Goal: Task Accomplishment & Management: Complete application form

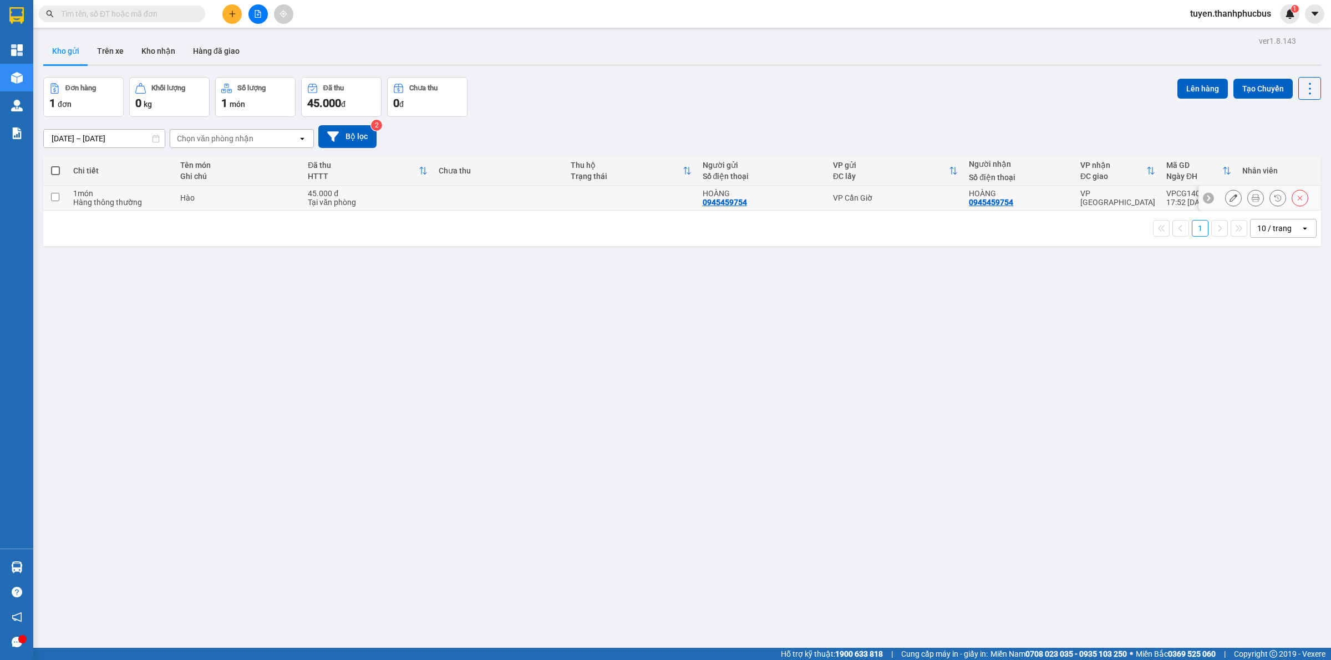
click at [51, 197] on input "checkbox" at bounding box center [55, 197] width 8 height 8
checkbox input "true"
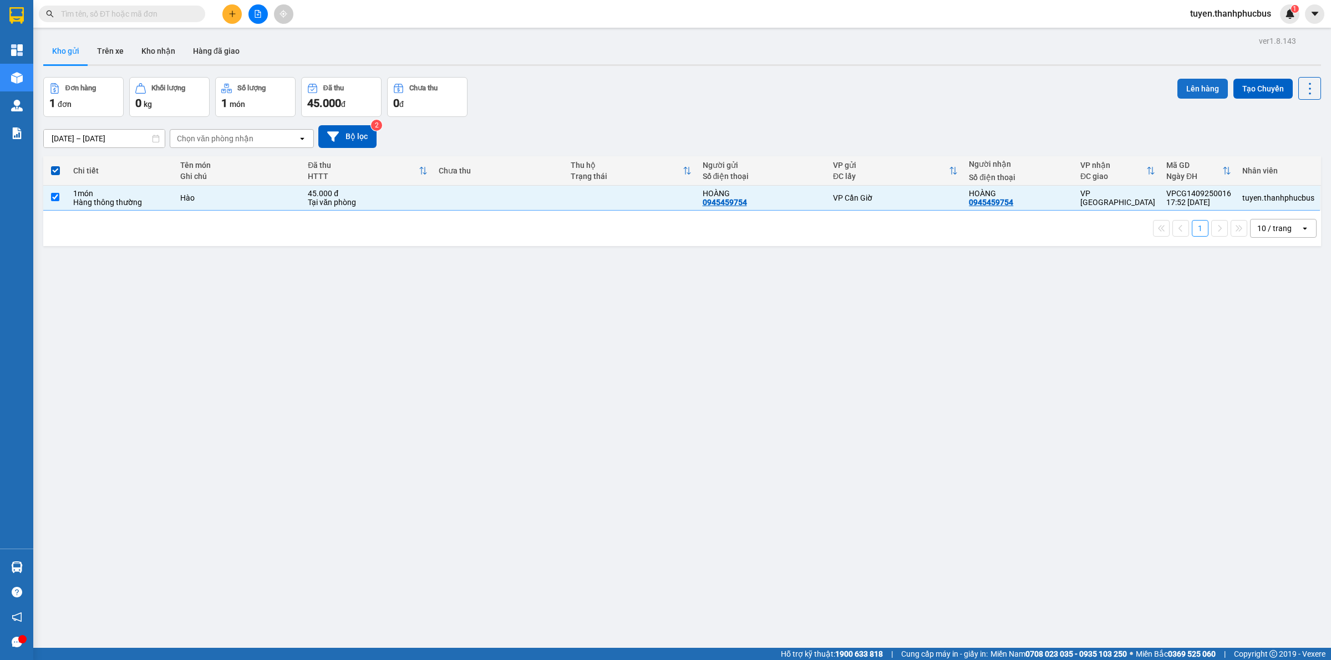
click at [1184, 86] on button "Lên hàng" at bounding box center [1202, 89] width 50 height 20
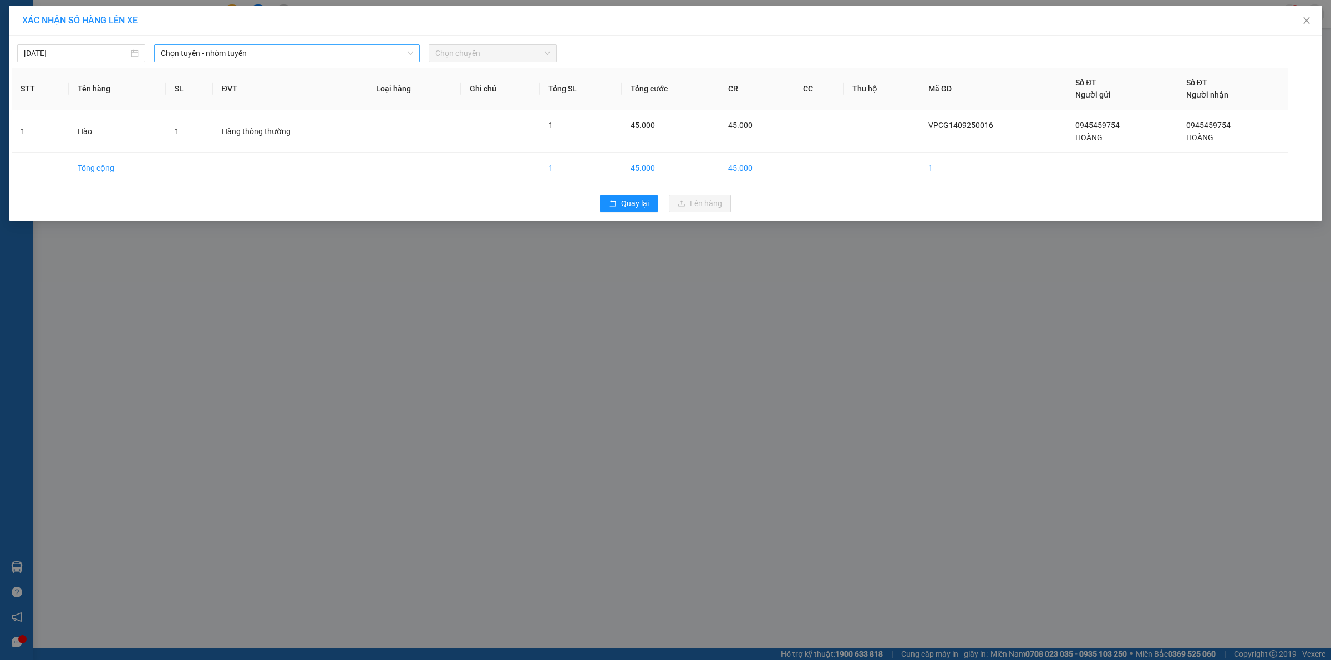
click at [266, 49] on span "Chọn tuyến - nhóm tuyến" at bounding box center [287, 53] width 252 height 17
drag, startPoint x: 195, startPoint y: 110, endPoint x: 532, endPoint y: 49, distance: 342.5
click at [197, 110] on li "Cần Giờ - [GEOGRAPHIC_DATA]" at bounding box center [287, 112] width 266 height 18
click at [490, 54] on span "Chọn chuyến" at bounding box center [492, 53] width 115 height 17
click at [458, 95] on div "05:00" at bounding box center [478, 93] width 86 height 12
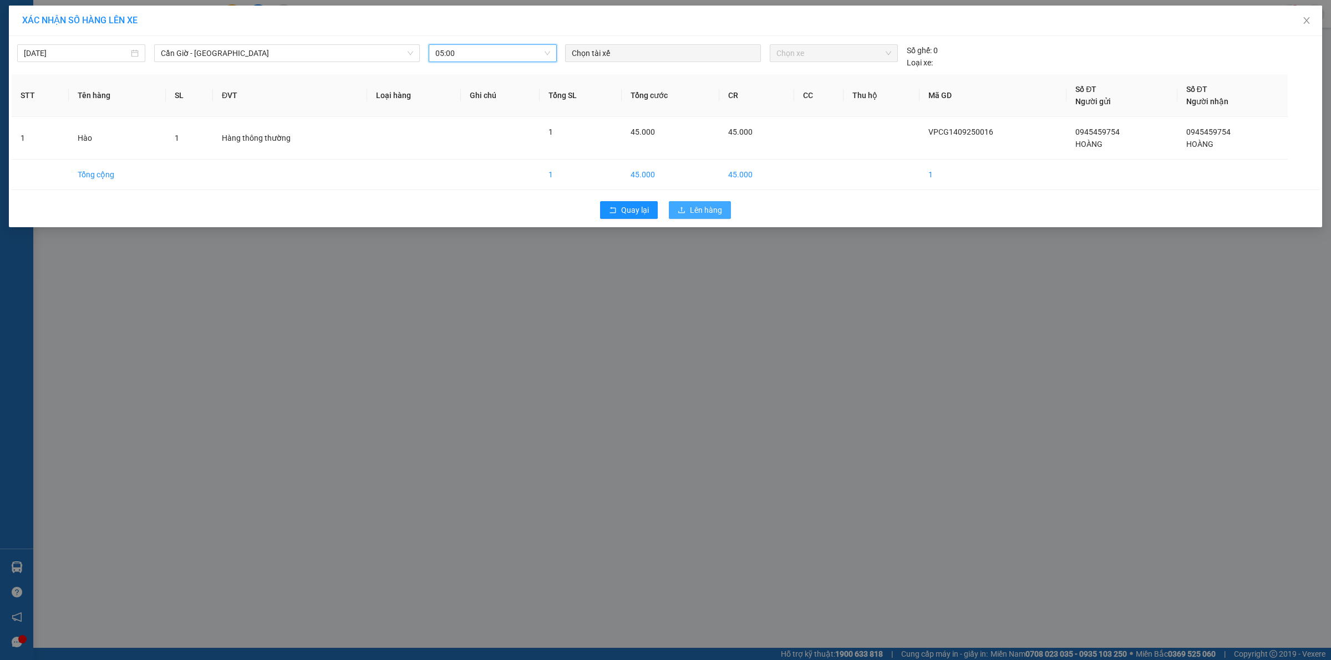
click at [696, 211] on span "Lên hàng" at bounding box center [706, 210] width 32 height 12
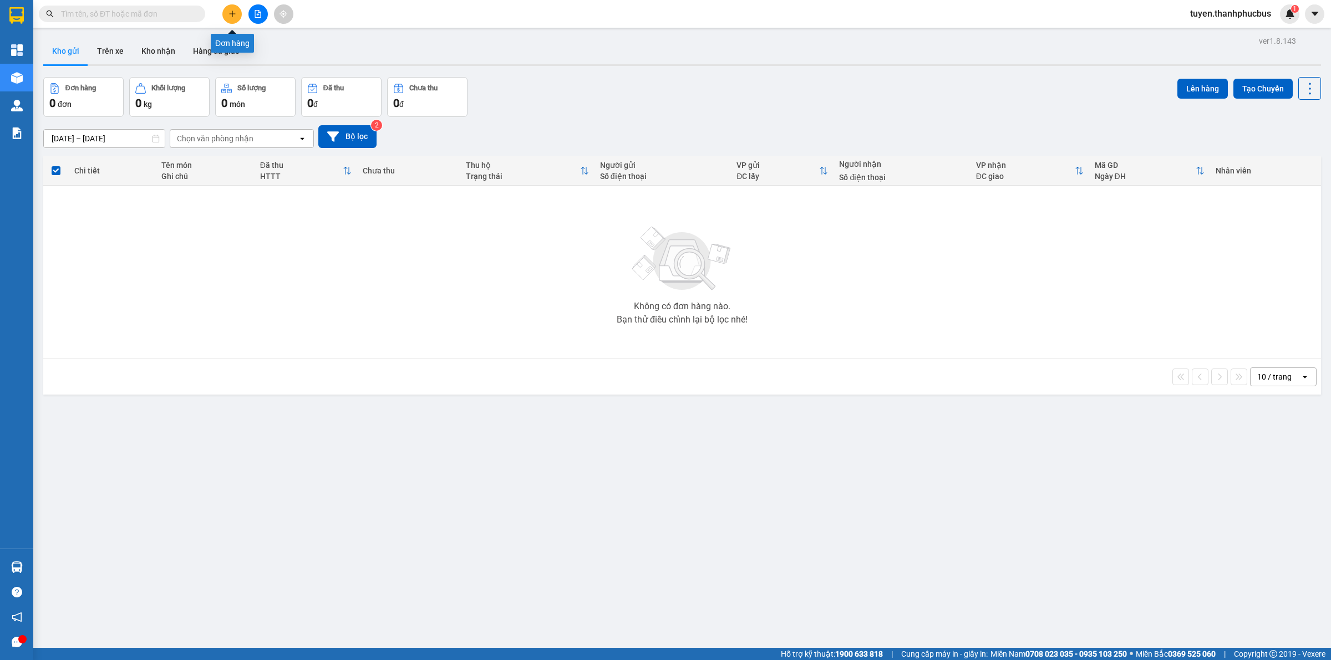
click at [232, 10] on icon "plus" at bounding box center [232, 14] width 8 height 8
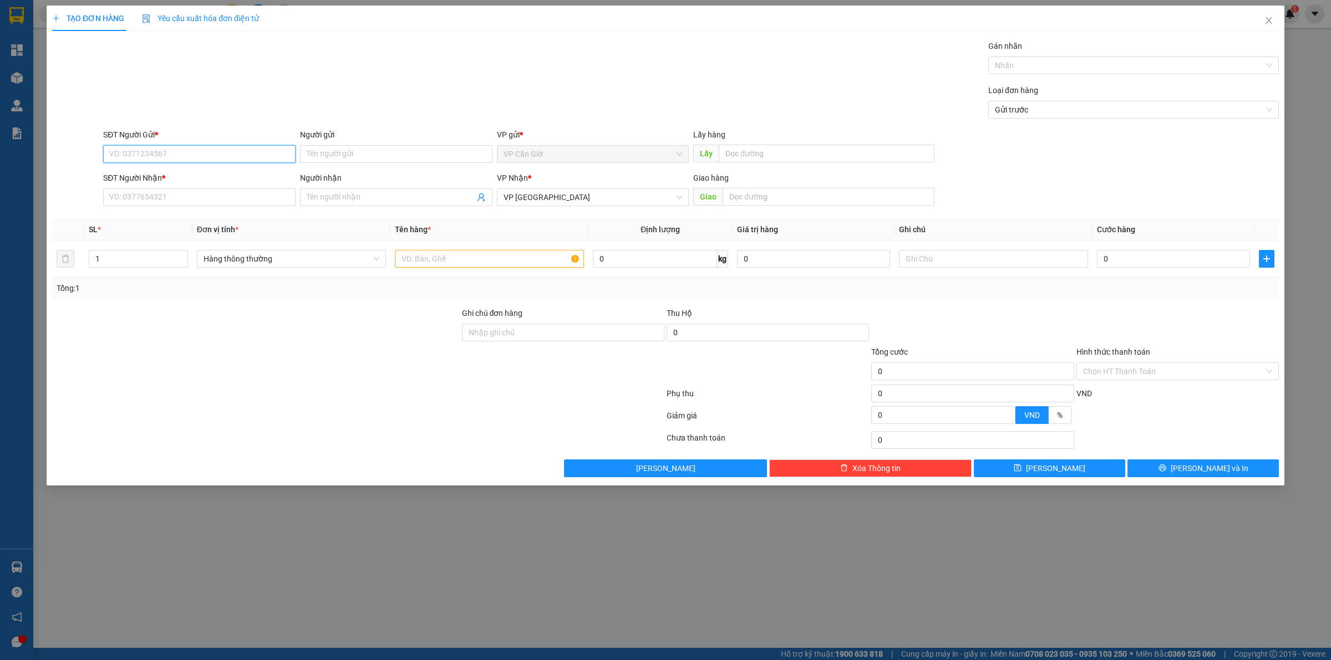
click at [145, 156] on input "SĐT Người Gửi *" at bounding box center [199, 154] width 192 height 18
type input "0909437997"
click at [344, 150] on input "Người gửi" at bounding box center [396, 154] width 192 height 18
type input "CHÚ THẾ ANH"
click at [120, 197] on input "SĐT Người Nhận *" at bounding box center [199, 197] width 192 height 18
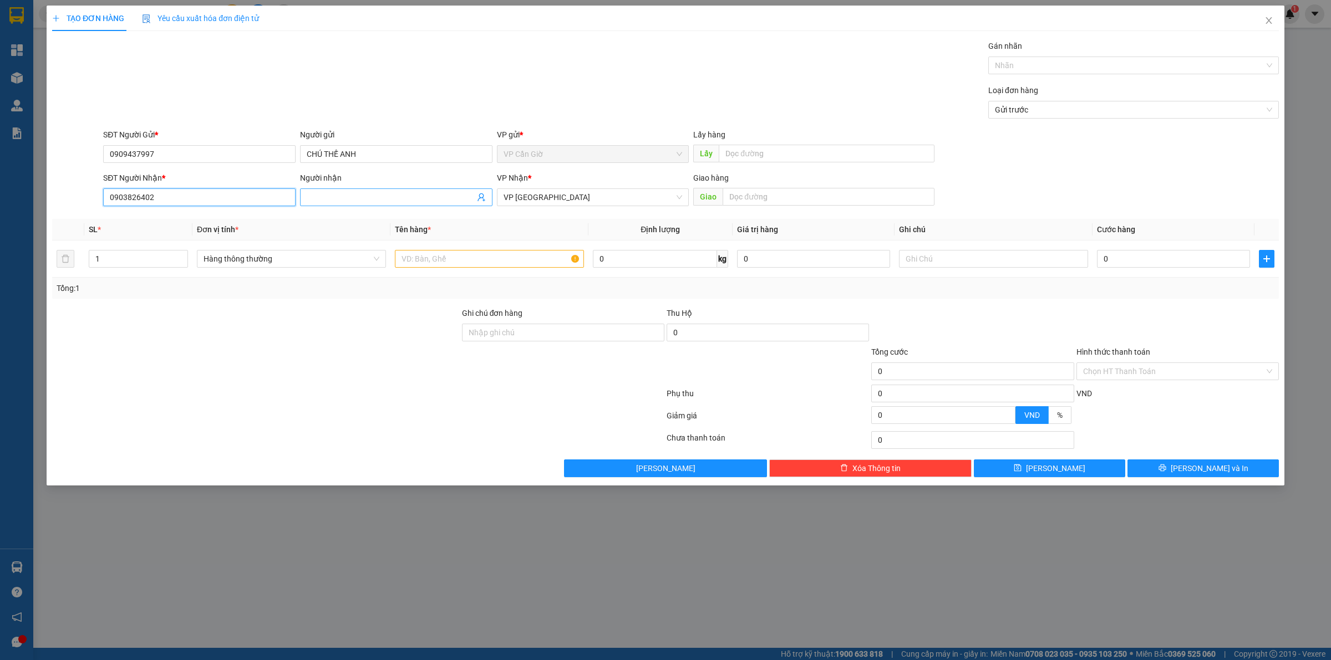
type input "0903826402"
click at [340, 197] on input "Người nhận" at bounding box center [391, 197] width 168 height 12
type input "A TRỊNH"
click at [773, 201] on input "text" at bounding box center [828, 197] width 212 height 18
type input "116/42 THIÊN PHƯỚC, P9, [GEOGRAPHIC_DATA]"
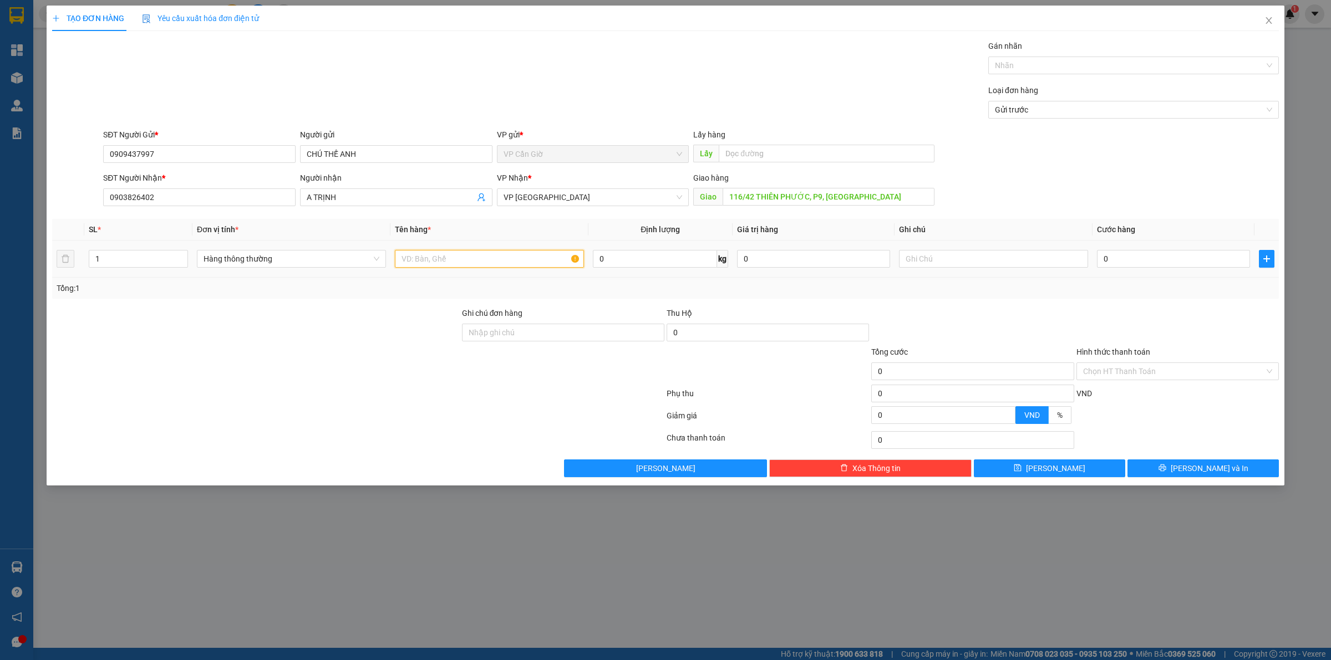
click at [437, 262] on input "text" at bounding box center [489, 259] width 189 height 18
type input "TRÁI CÂY"
click at [629, 252] on input "0" at bounding box center [655, 259] width 124 height 18
type input "13"
click at [745, 276] on td "0" at bounding box center [813, 259] width 162 height 37
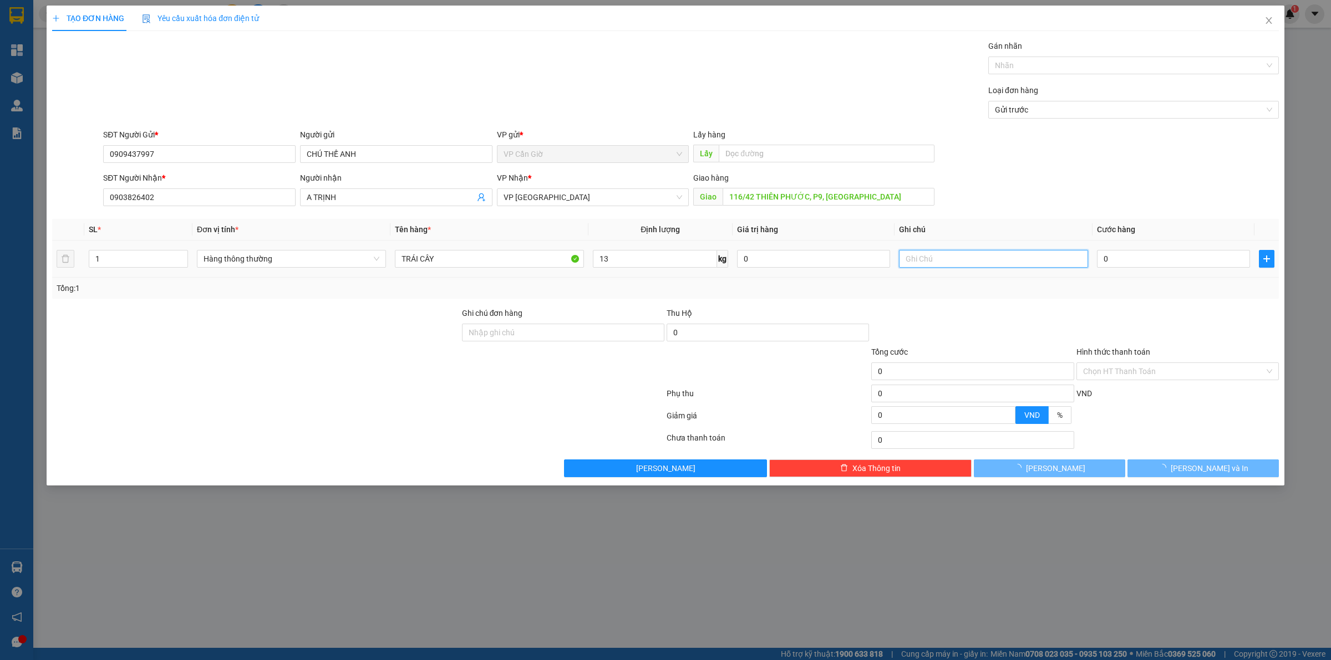
click at [940, 255] on input "text" at bounding box center [993, 259] width 189 height 18
type input "45.000"
type input "TẬN NƠI CT"
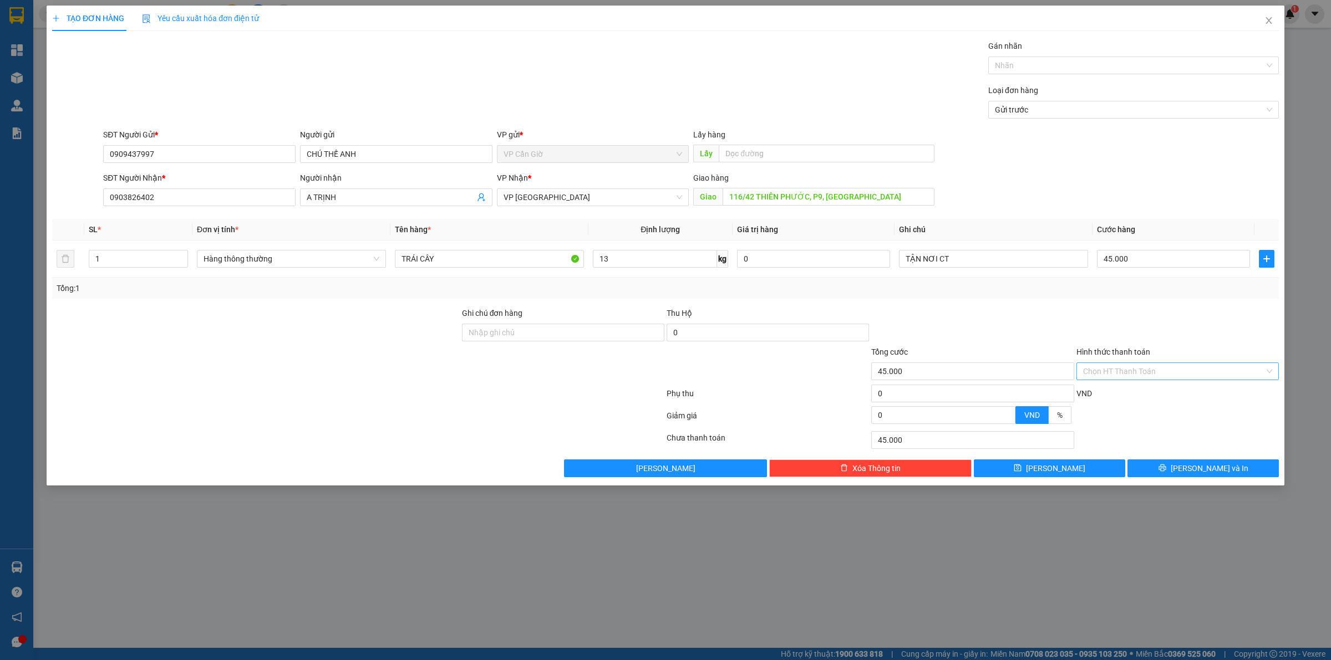
click at [1143, 372] on input "Hình thức thanh toán" at bounding box center [1173, 371] width 181 height 17
click at [1113, 400] on div "Tại văn phòng" at bounding box center [1177, 395] width 189 height 12
type input "0"
click at [1212, 465] on span "[PERSON_NAME] và In" at bounding box center [1209, 468] width 78 height 12
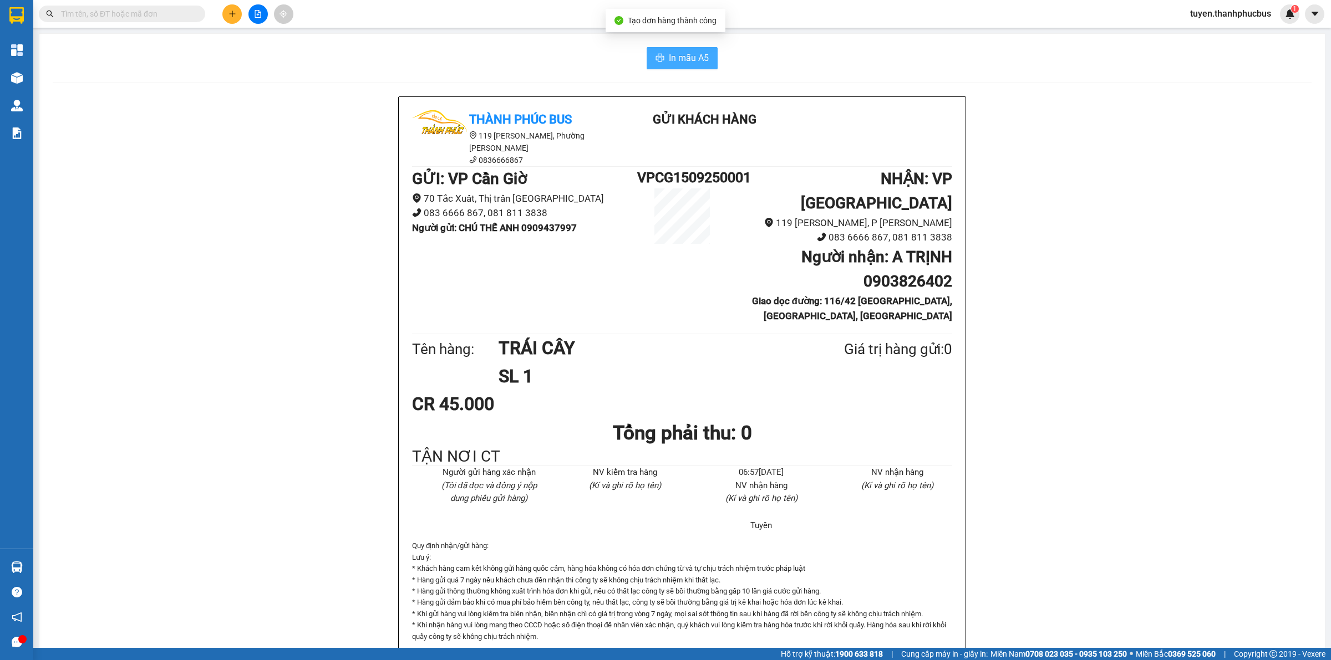
click at [676, 57] on span "In mẫu A5" at bounding box center [689, 58] width 40 height 14
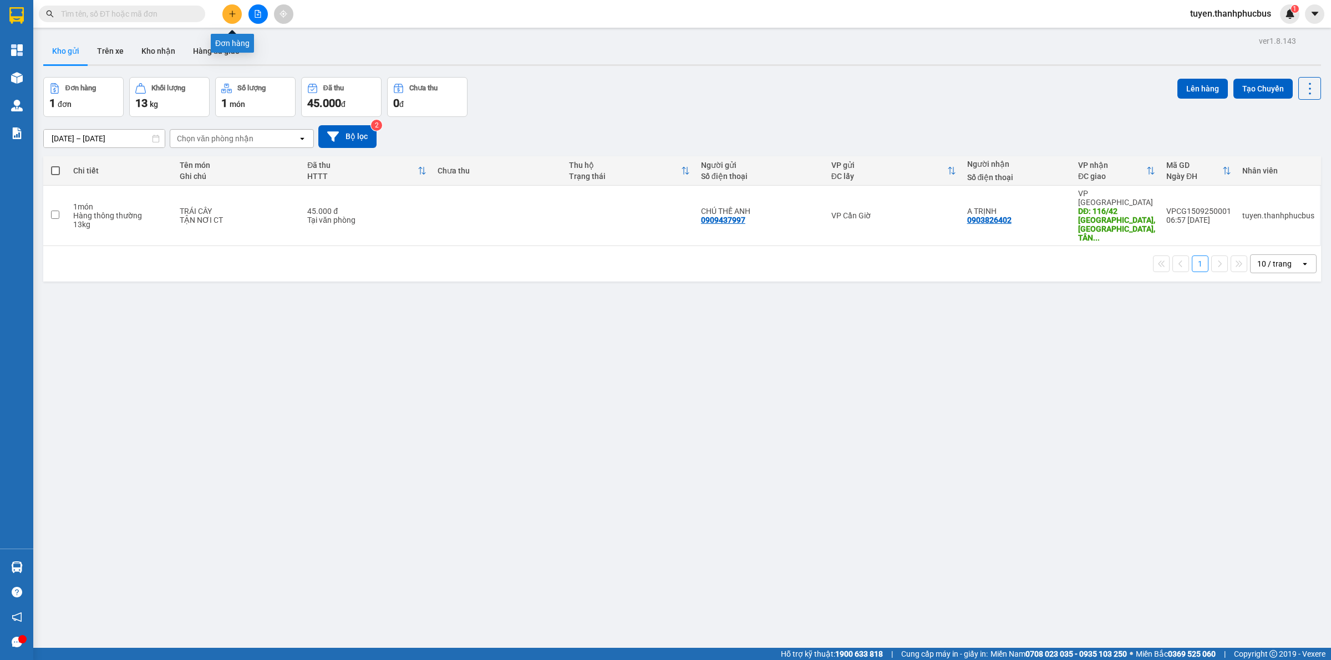
click at [234, 17] on icon "plus" at bounding box center [232, 14] width 8 height 8
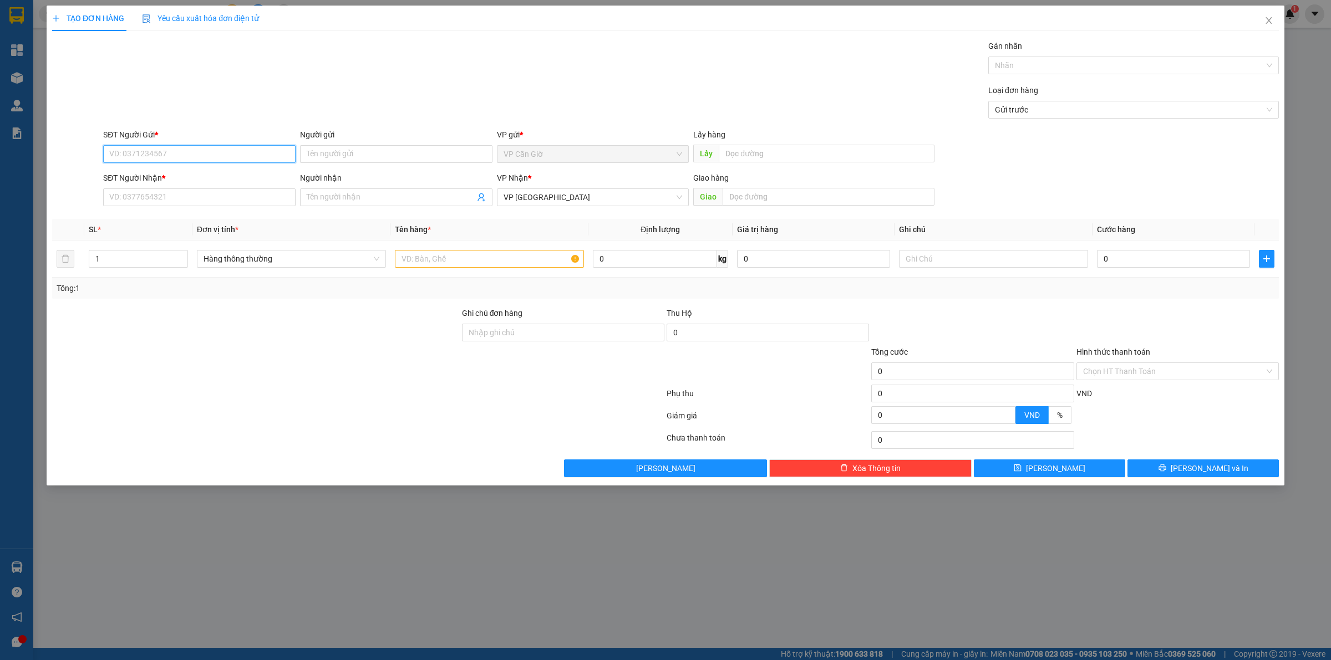
click at [142, 147] on input "SĐT Người Gửi *" at bounding box center [199, 154] width 192 height 18
click at [128, 176] on div "0961739399 - PHI" at bounding box center [199, 177] width 179 height 12
type input "0961739399"
type input "PHI"
type input "55.000"
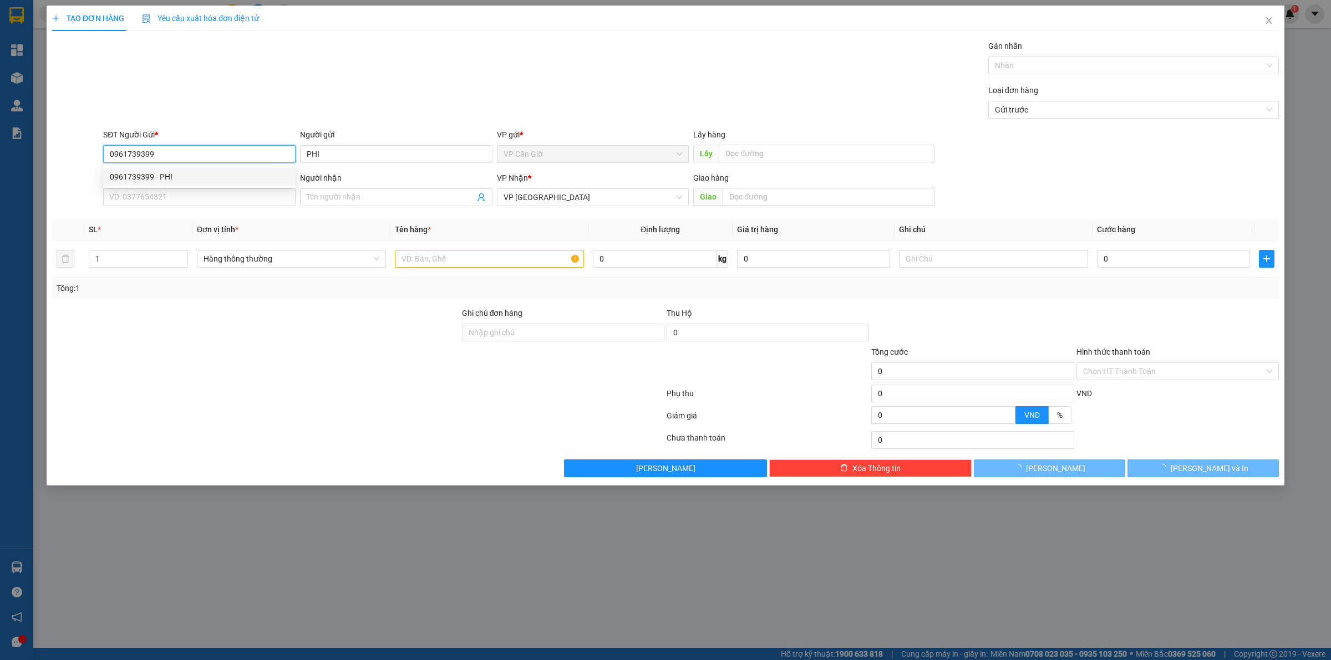
type input "55.000"
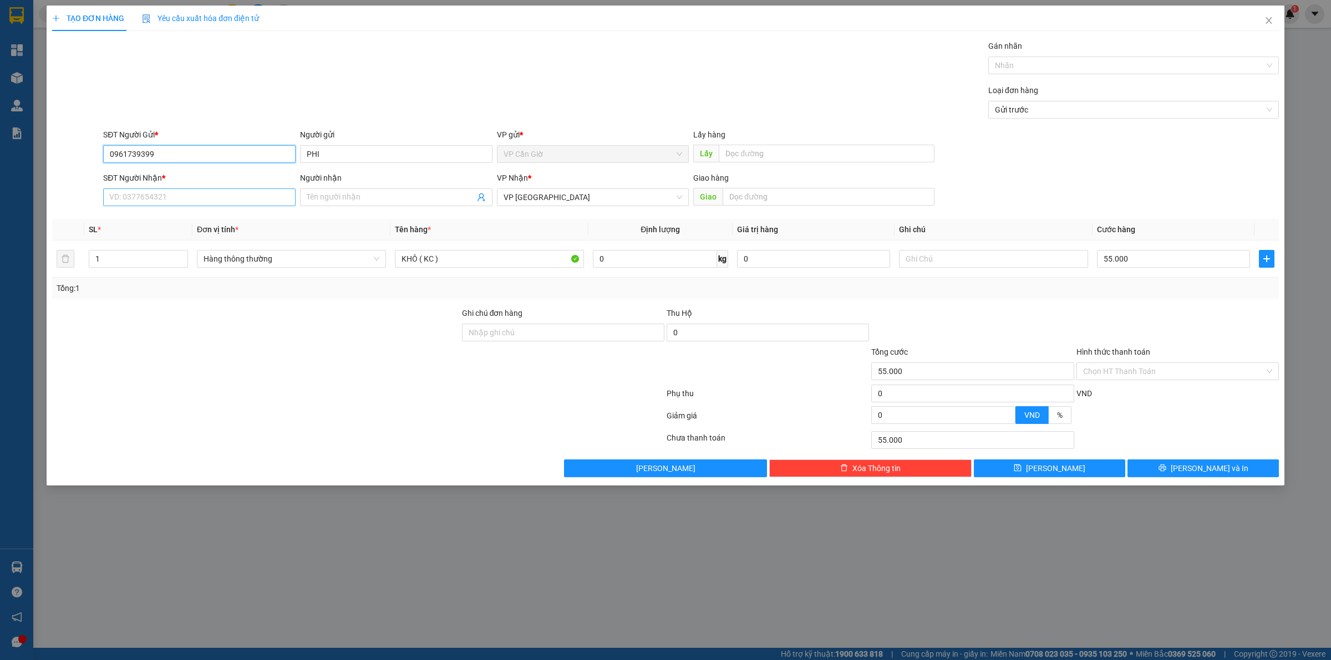
type input "0961739399"
click at [143, 203] on input "SĐT Người Nhận *" at bounding box center [199, 197] width 192 height 18
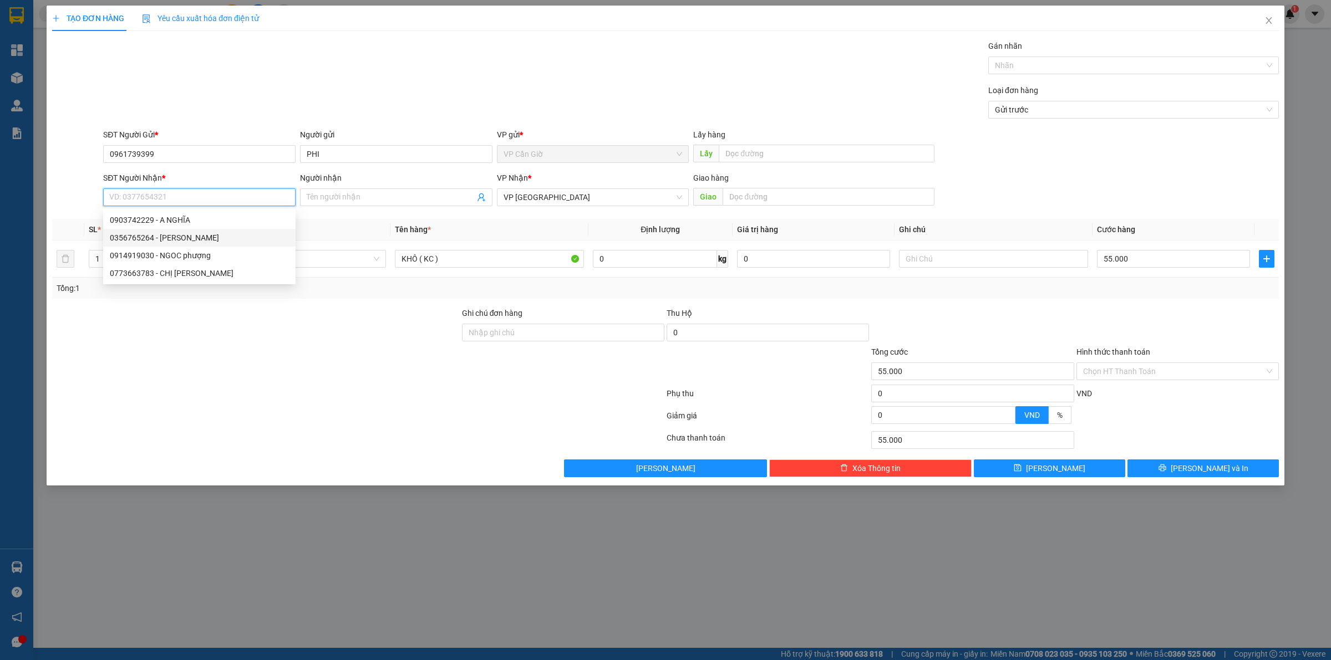
click at [147, 237] on div "0356765264 - [PERSON_NAME]" at bounding box center [199, 238] width 179 height 12
type input "0356765264"
type input "PHƯƠNG"
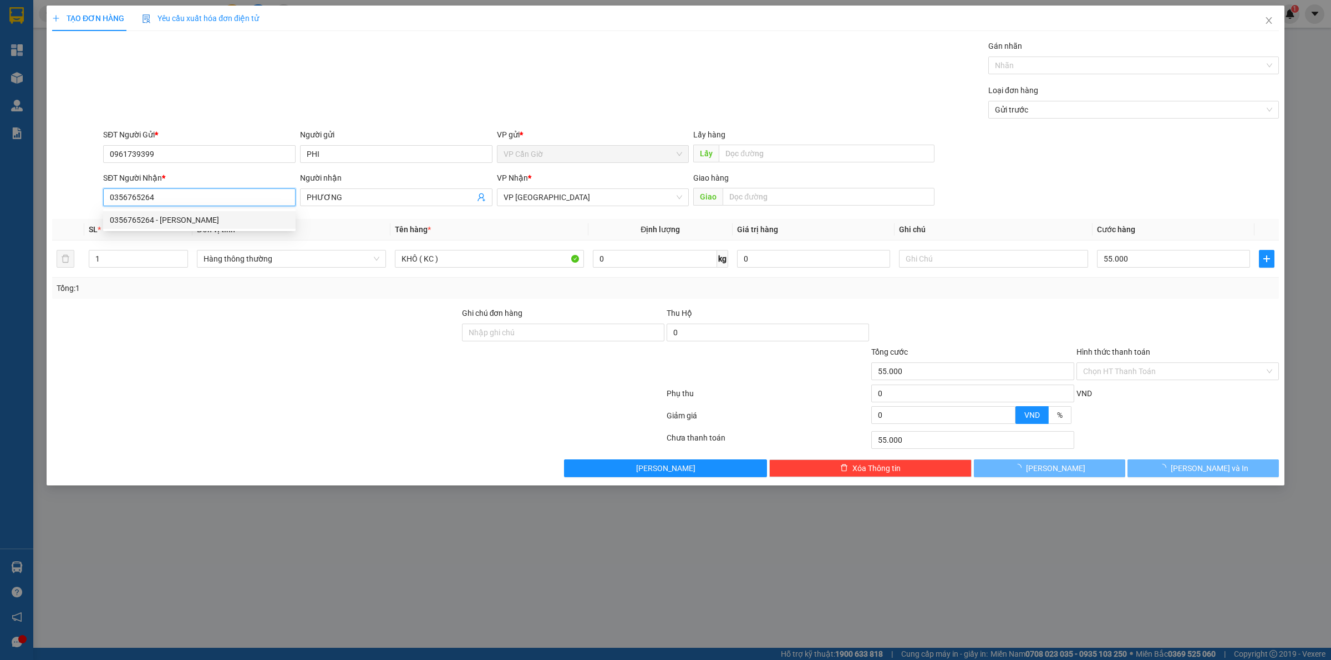
type input "75.000"
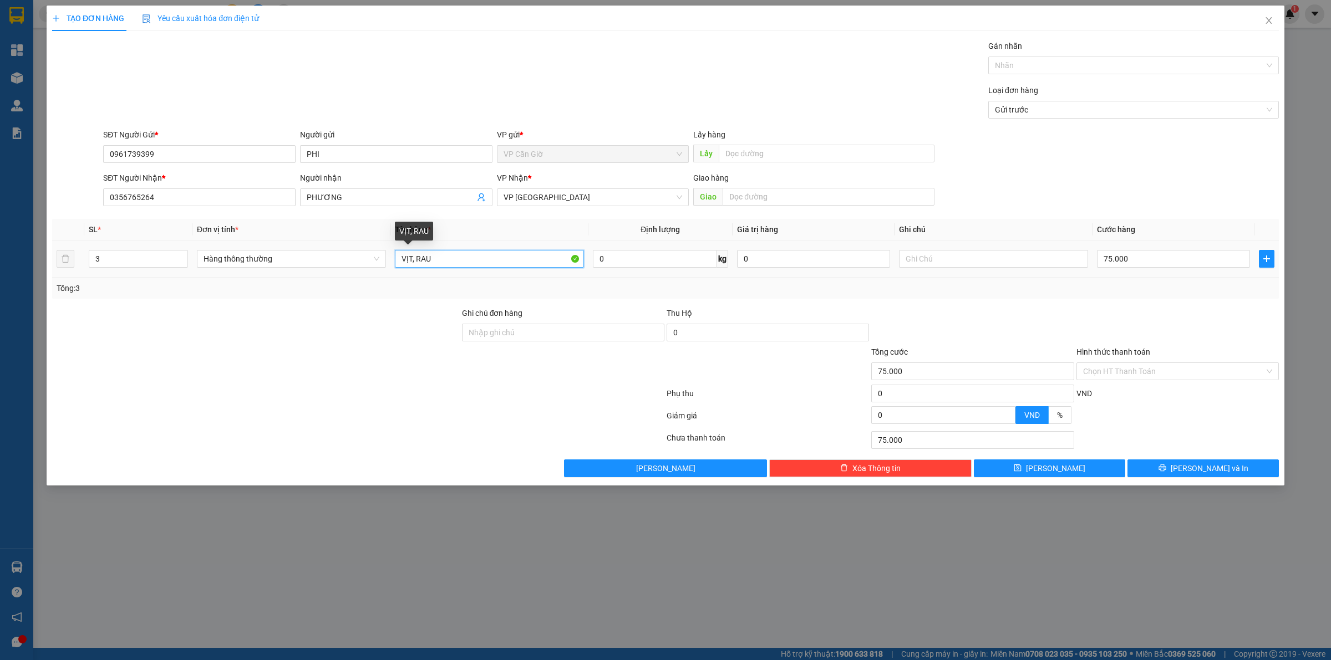
click at [431, 259] on input "VỊT, RAU" at bounding box center [489, 259] width 189 height 18
type input "VỊT, BA KHÍA"
click at [1145, 264] on input "75.000" at bounding box center [1173, 259] width 153 height 18
type input "7"
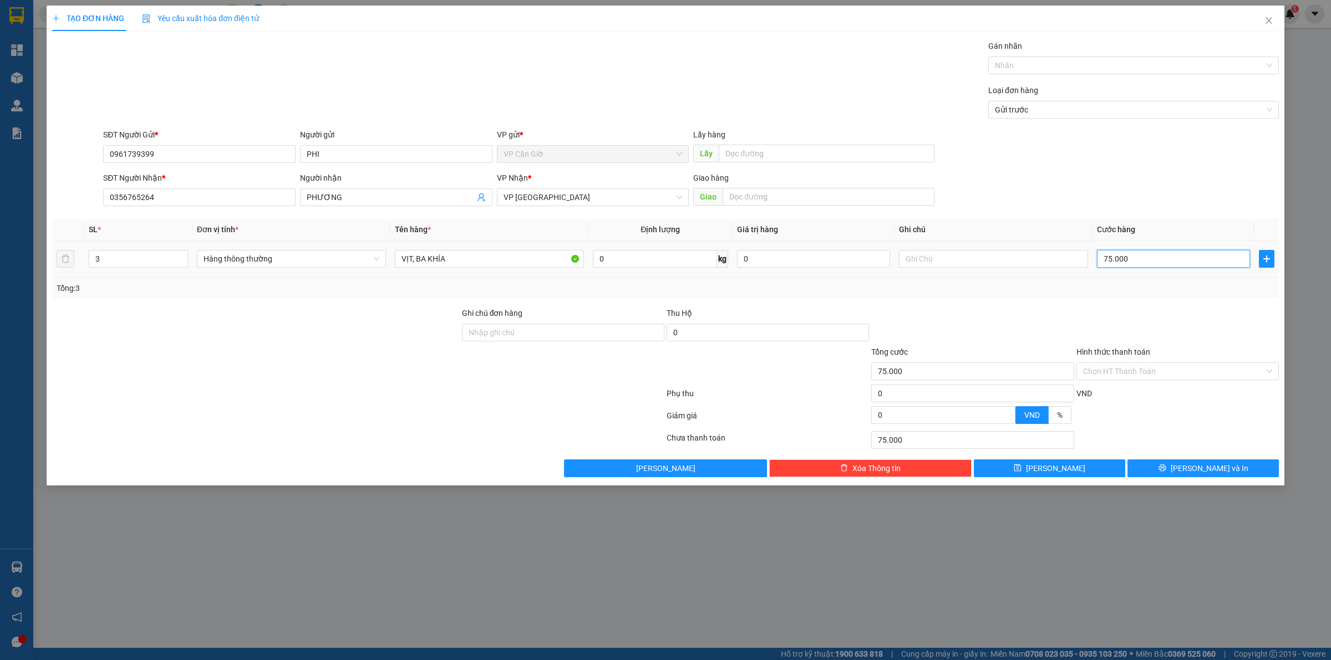
type input "7"
type input "70"
type input "70.000"
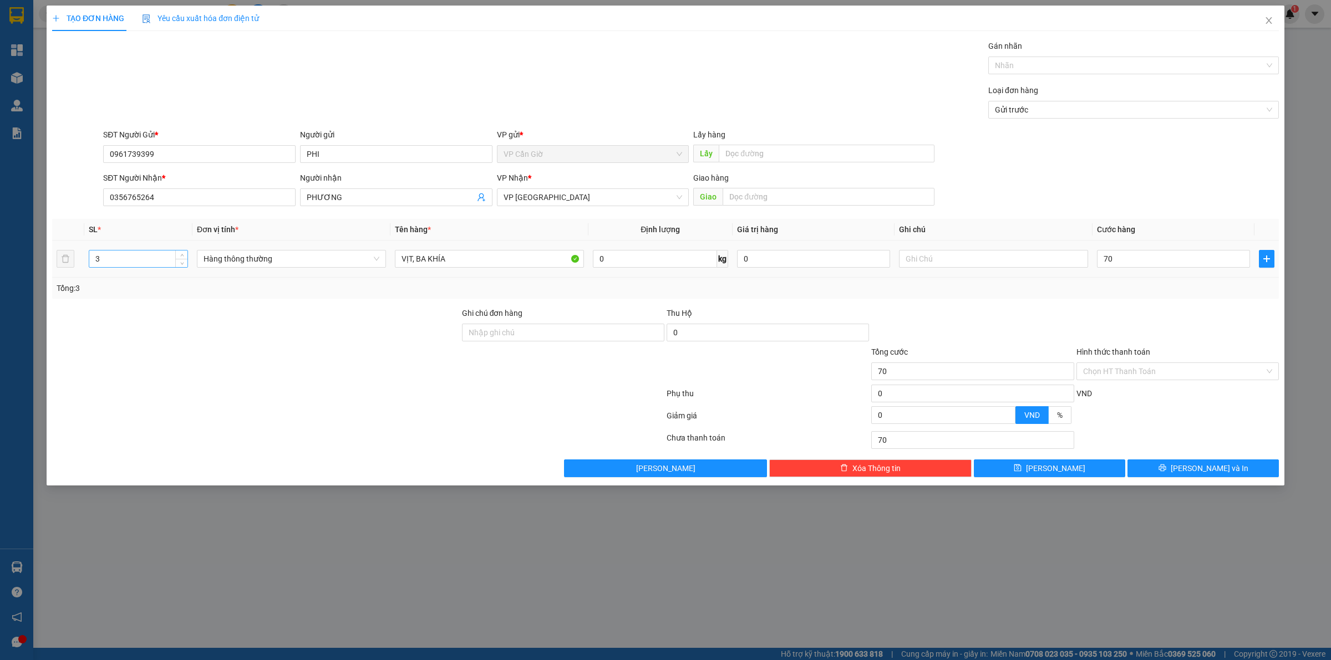
type input "70.000"
click at [101, 262] on input "3" at bounding box center [138, 259] width 98 height 17
type input "2"
click at [623, 261] on input "0" at bounding box center [655, 259] width 124 height 18
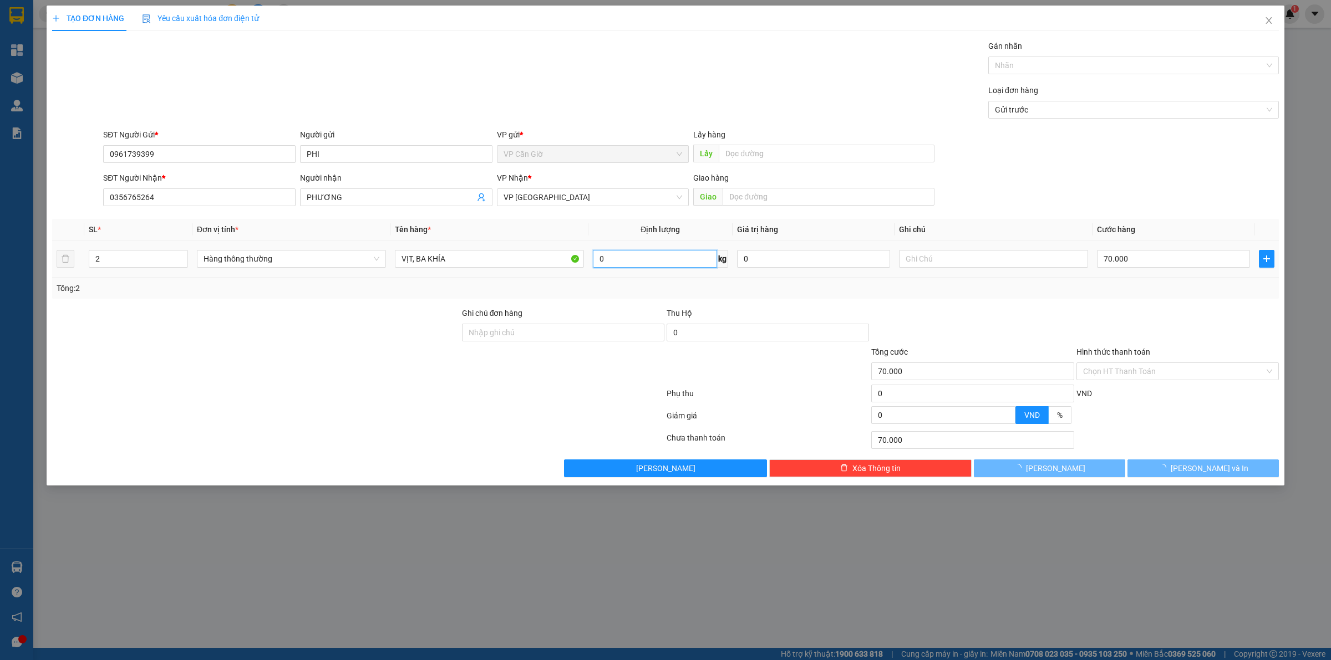
type input "0"
type input "8"
click at [455, 396] on div at bounding box center [358, 396] width 614 height 22
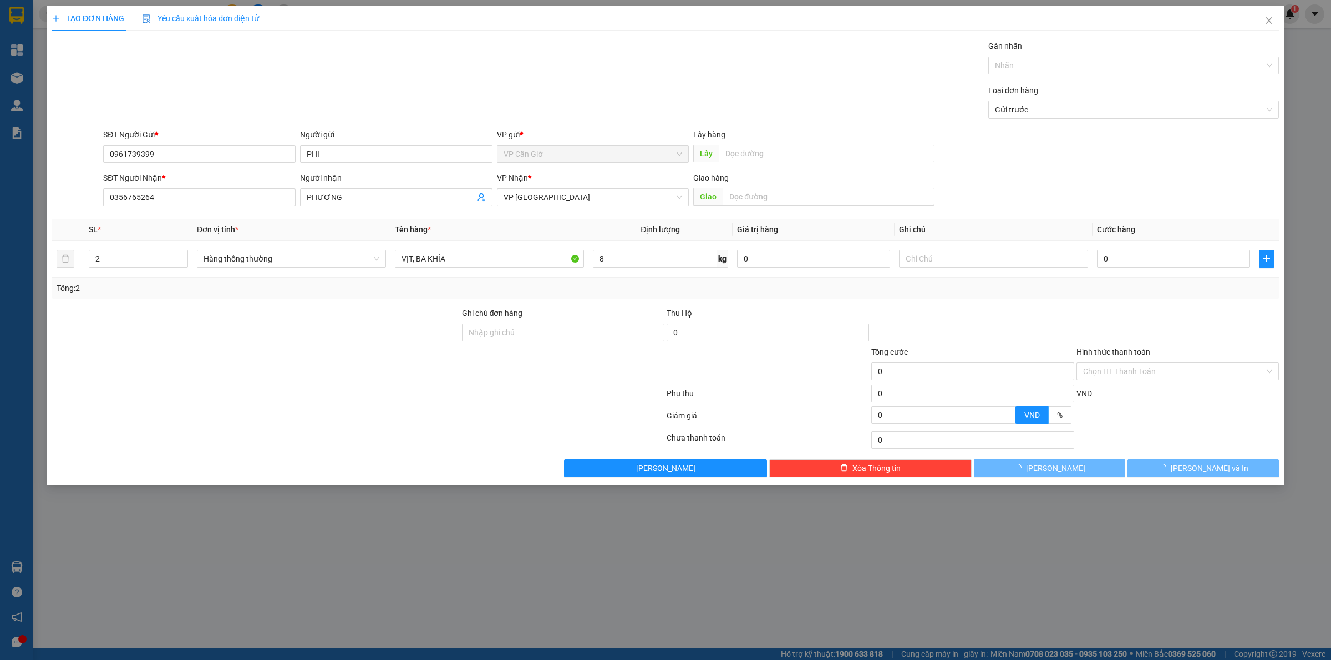
type input "70.000"
click at [1133, 368] on input "Hình thức thanh toán" at bounding box center [1173, 371] width 181 height 17
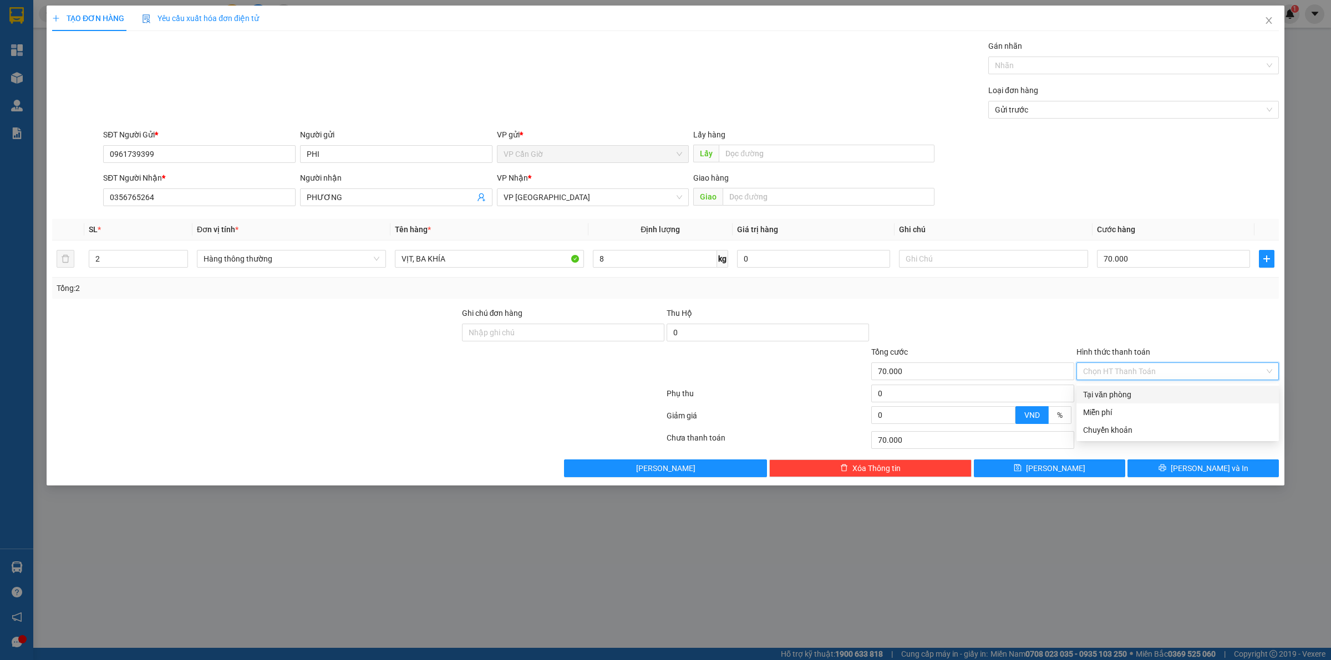
click at [1154, 402] on div "Tại văn phòng" at bounding box center [1177, 395] width 202 height 18
type input "0"
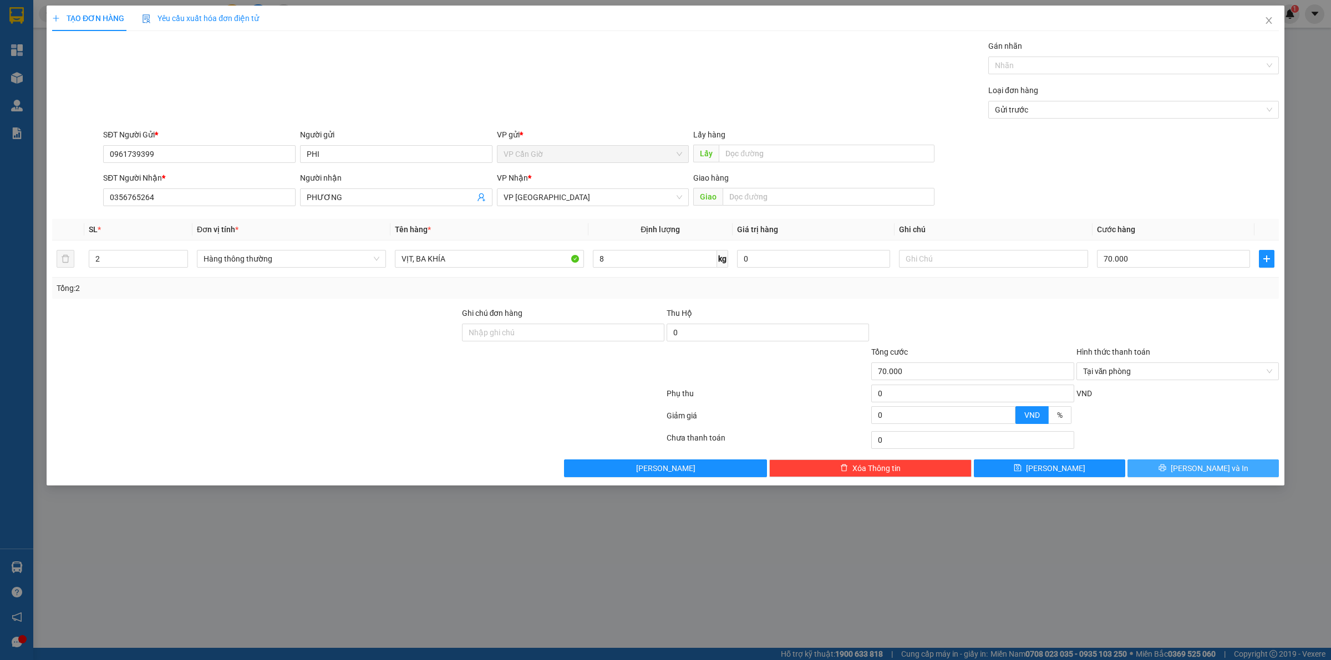
click at [1178, 469] on button "[PERSON_NAME] và In" at bounding box center [1202, 469] width 151 height 18
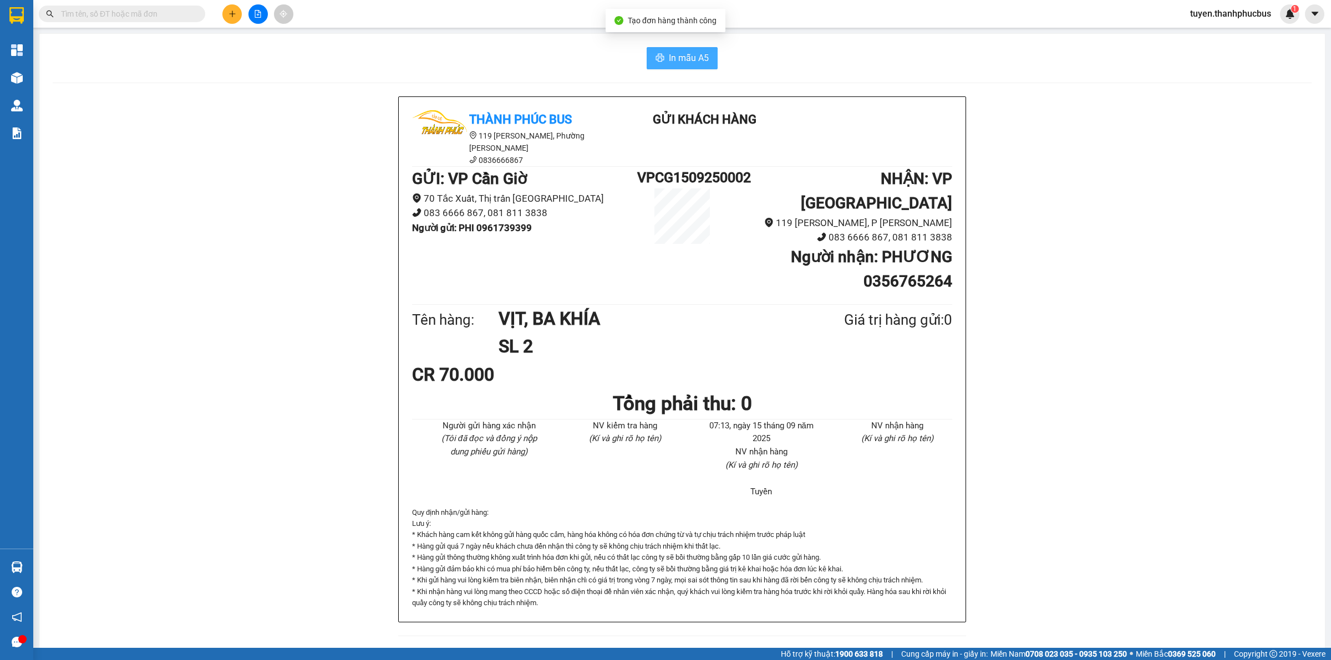
click at [666, 55] on button "In mẫu A5" at bounding box center [681, 58] width 71 height 22
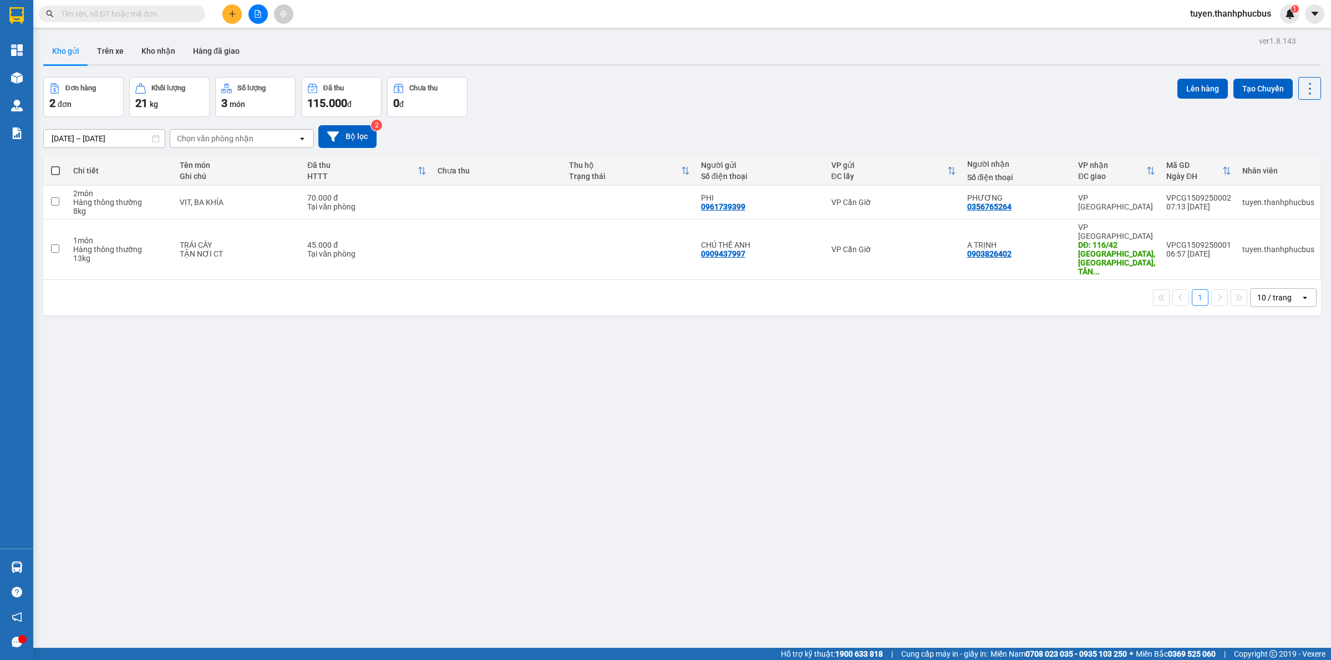
drag, startPoint x: 614, startPoint y: 349, endPoint x: 231, endPoint y: 16, distance: 508.5
click at [231, 16] on icon "plus" at bounding box center [232, 14] width 8 height 8
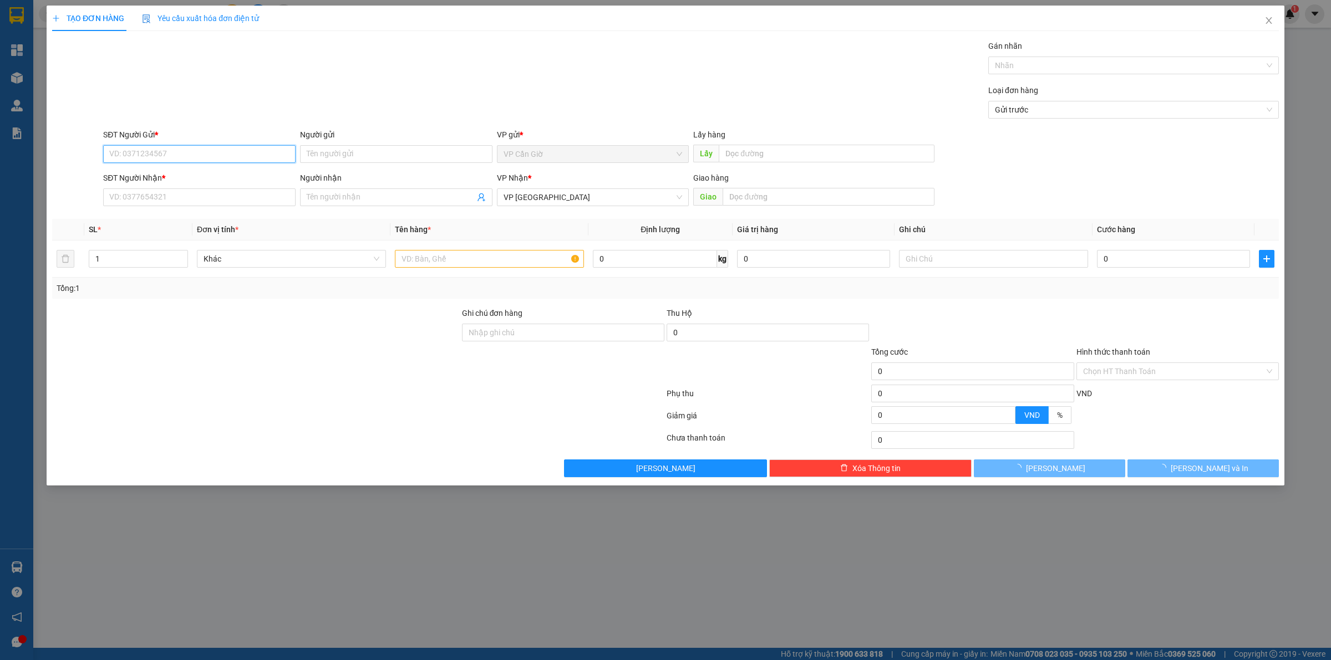
click at [133, 153] on input "SĐT Người Gửi *" at bounding box center [199, 154] width 192 height 18
type input "0352937930"
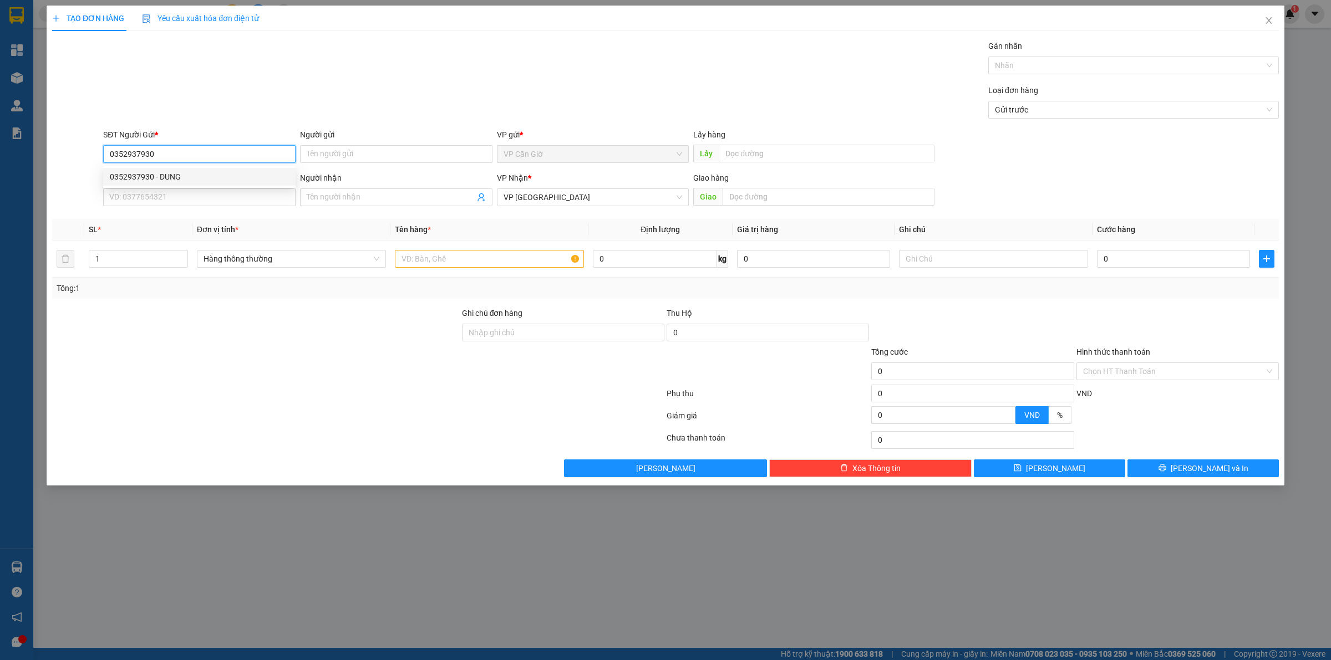
click at [143, 173] on div "0352937930 - DUNG" at bounding box center [199, 177] width 179 height 12
type input "DUNG"
type input "45.000"
type input "0352937930"
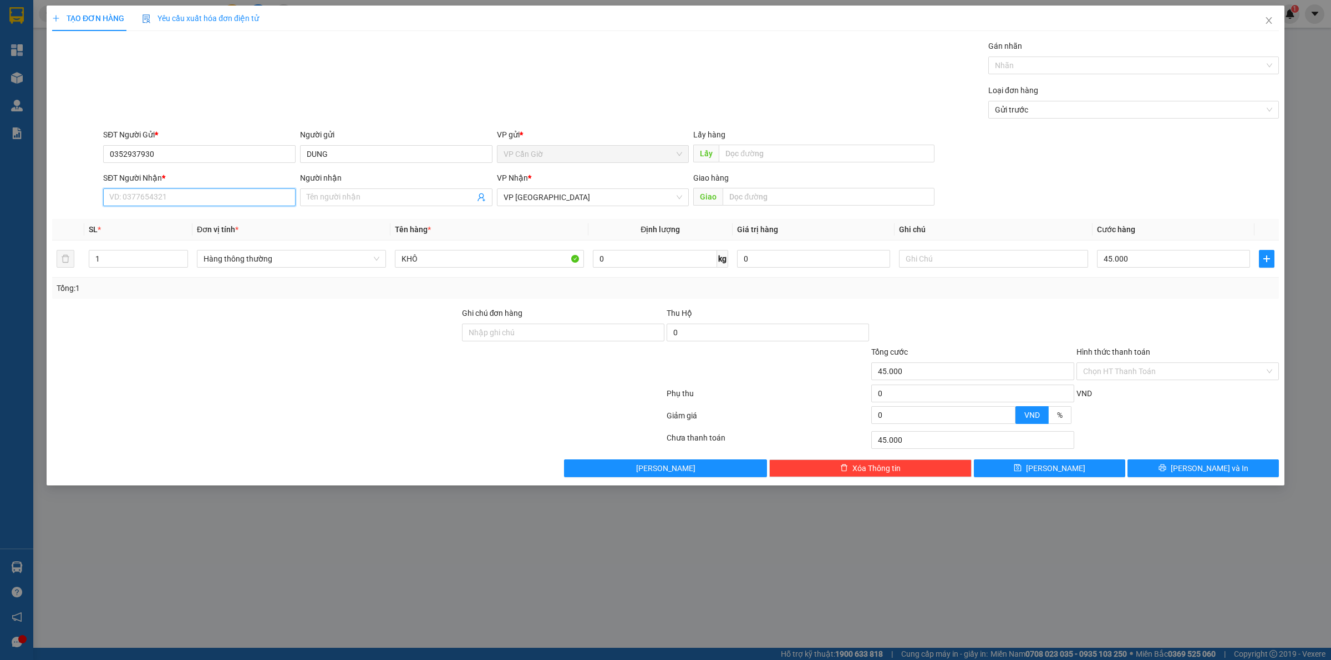
click at [135, 200] on input "SĐT Người Nhận *" at bounding box center [199, 197] width 192 height 18
click at [120, 223] on div "0854329269 - TRUNG" at bounding box center [199, 220] width 179 height 12
type input "0854329269"
type input "TRUNG"
click at [649, 257] on input "0" at bounding box center [655, 259] width 124 height 18
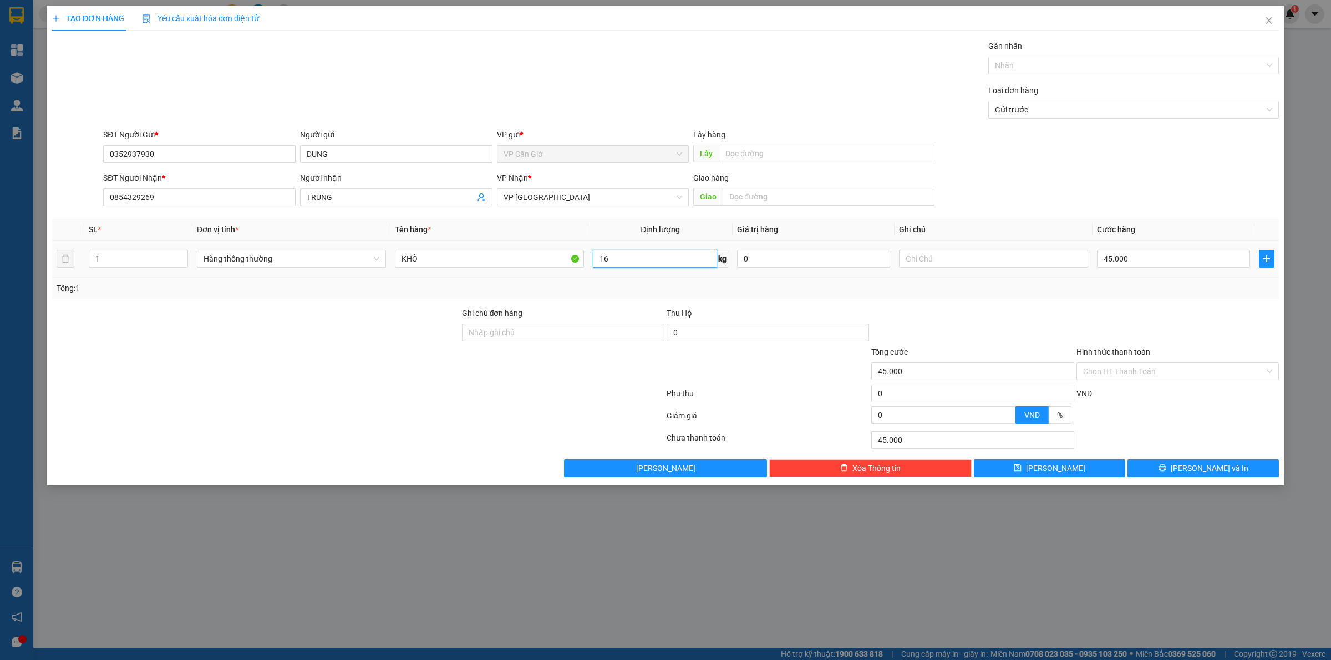
type input "16"
click at [538, 278] on td "KHÔ" at bounding box center [489, 259] width 198 height 37
type input "55.000"
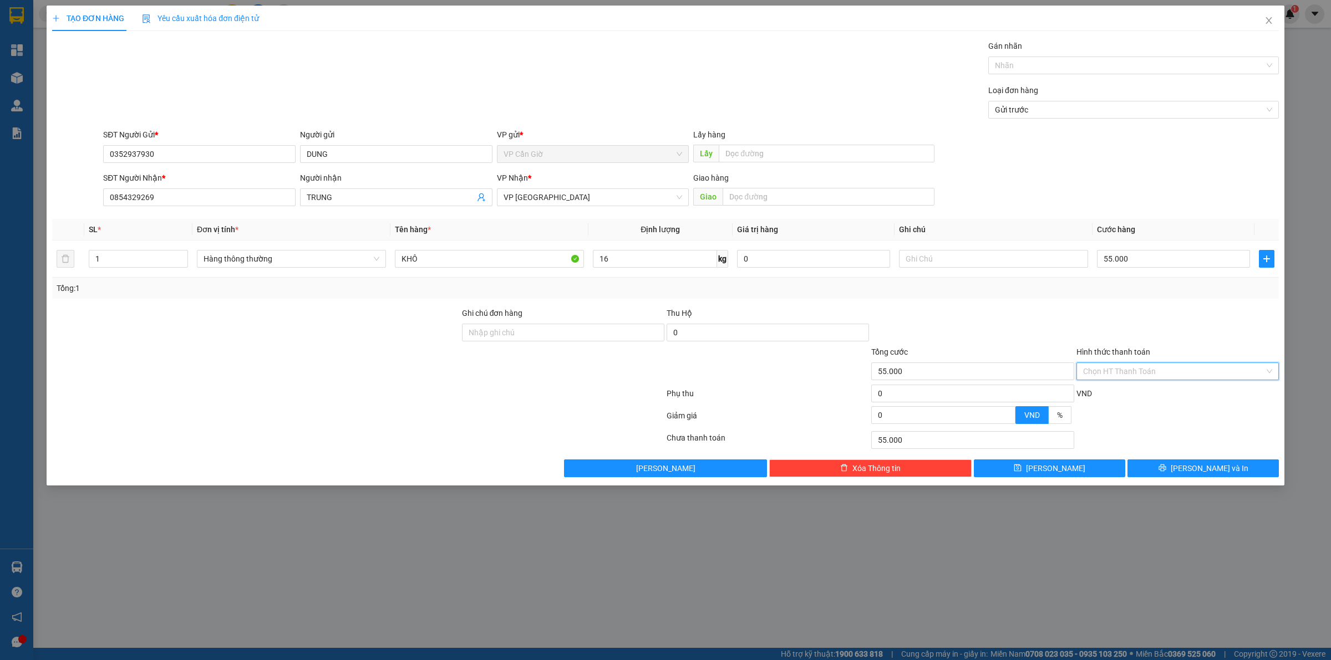
click at [1168, 374] on input "Hình thức thanh toán" at bounding box center [1173, 371] width 181 height 17
click at [1113, 394] on div "Tại văn phòng" at bounding box center [1177, 395] width 189 height 12
type input "0"
click at [1165, 467] on icon "printer" at bounding box center [1161, 468] width 7 height 7
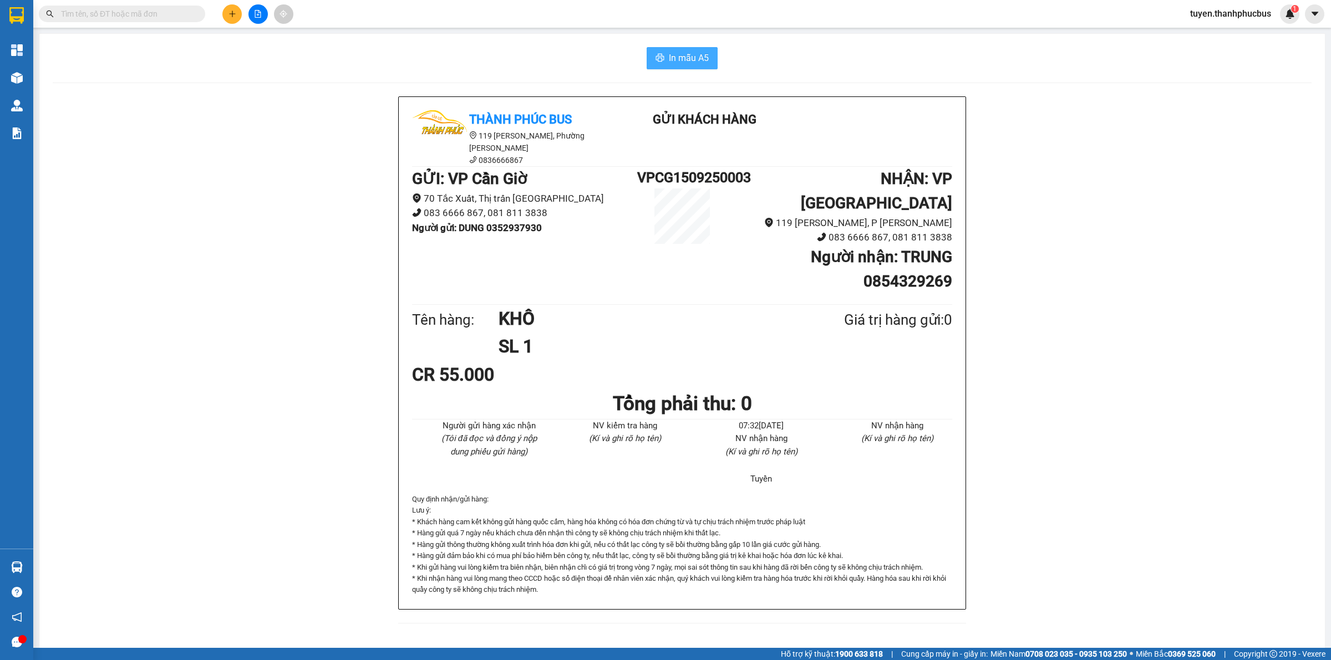
click at [685, 56] on span "In mẫu A5" at bounding box center [689, 58] width 40 height 14
